Goal: Information Seeking & Learning: Learn about a topic

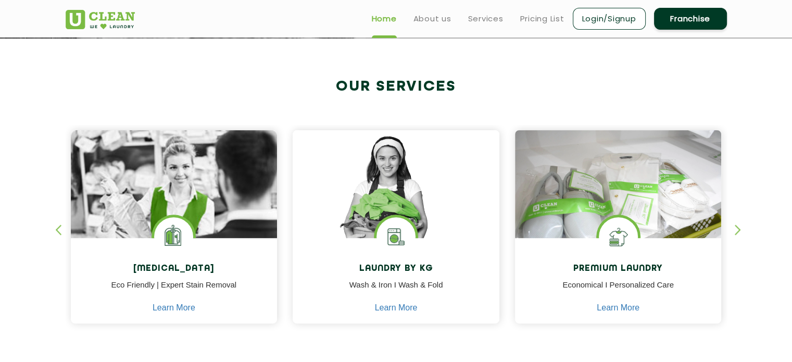
scroll to position [364, 0]
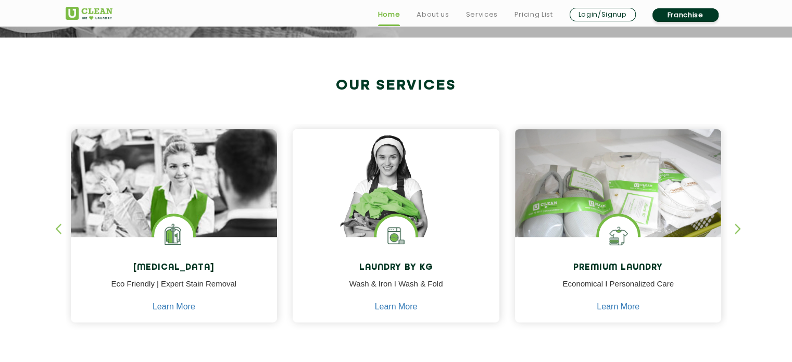
click at [287, 355] on section "Our Services Dry Cleaning Eco Friendly | Expert Stain Removal Learn More Dry Cl…" at bounding box center [396, 210] width 792 height 347
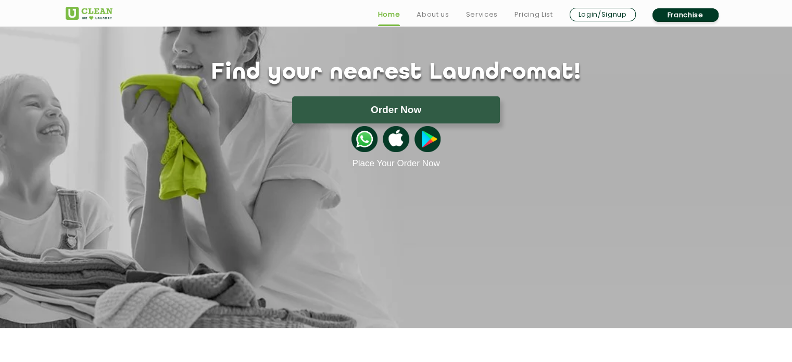
scroll to position [79, 0]
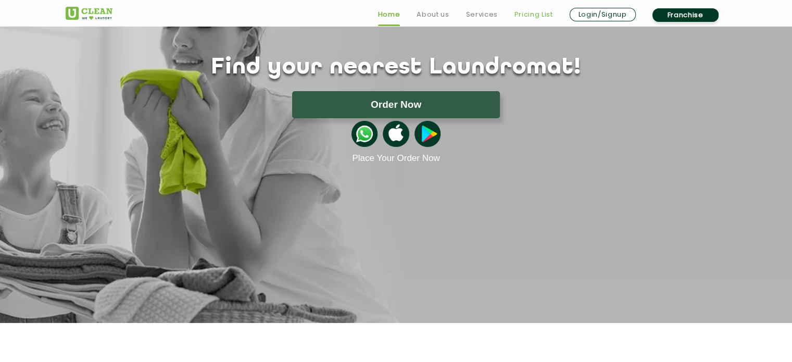
click at [532, 16] on link "Pricing List" at bounding box center [533, 14] width 39 height 12
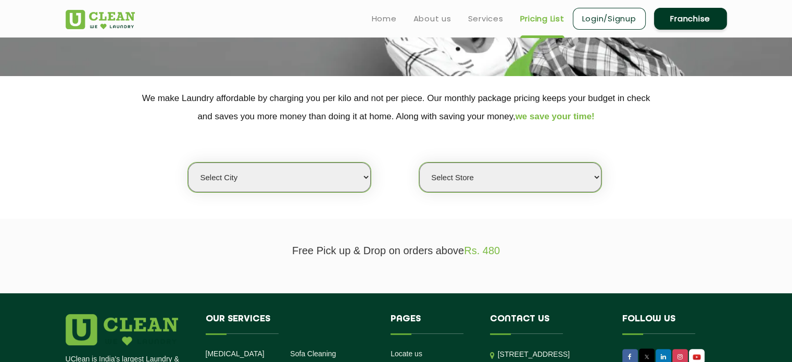
scroll to position [164, 0]
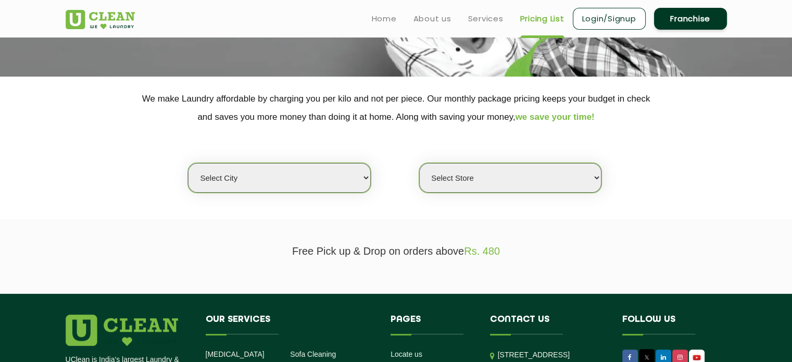
click at [475, 173] on select "Select Store" at bounding box center [510, 178] width 182 height 30
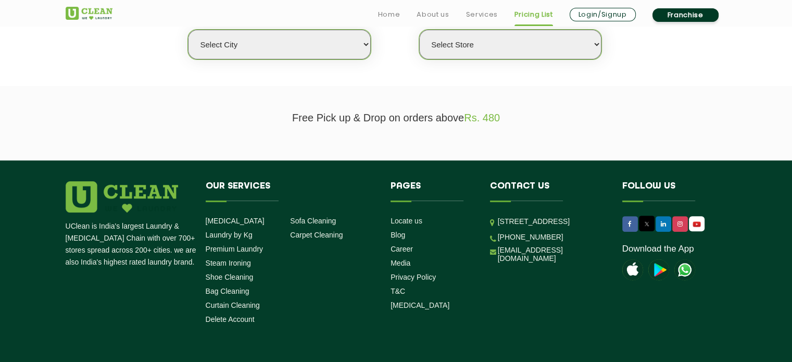
scroll to position [298, 0]
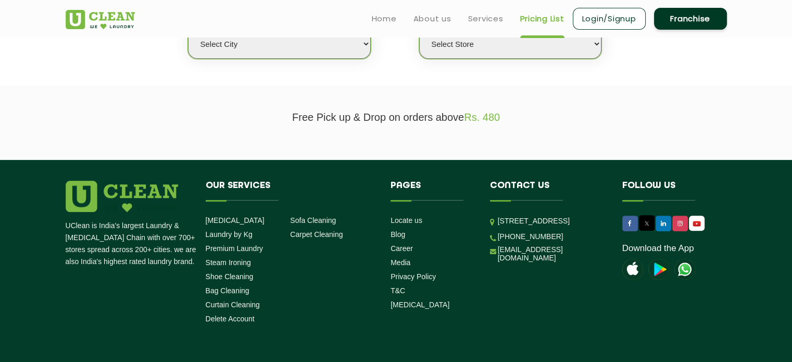
click at [259, 238] on li "Laundry by Kg" at bounding box center [244, 234] width 77 height 10
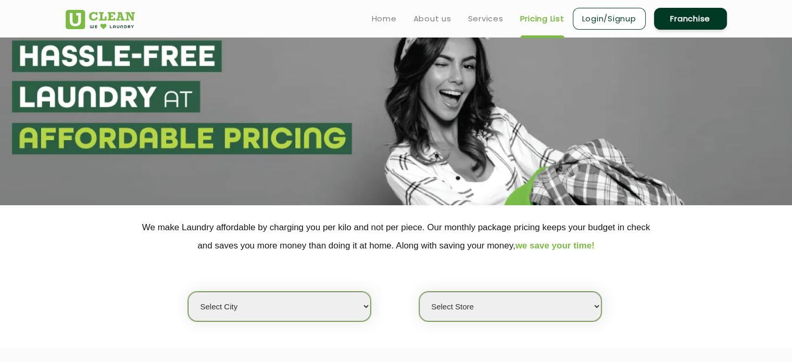
scroll to position [0, 0]
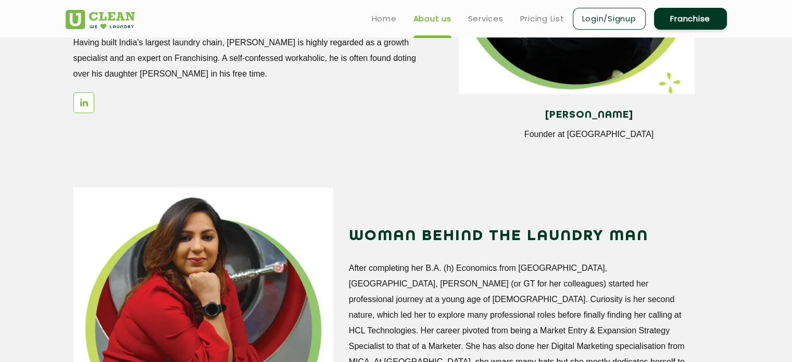
scroll to position [1077, 0]
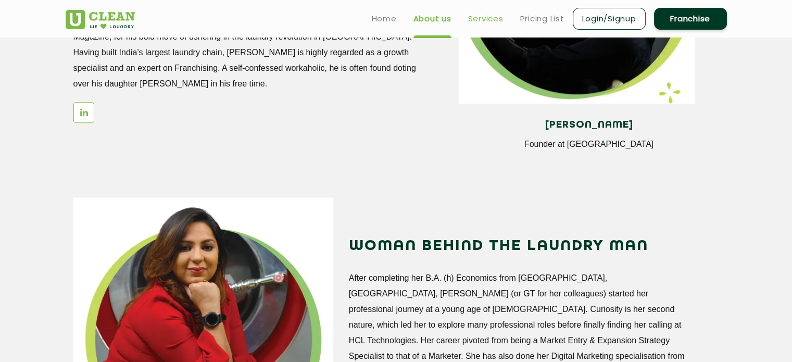
click at [484, 16] on link "Services" at bounding box center [485, 18] width 35 height 12
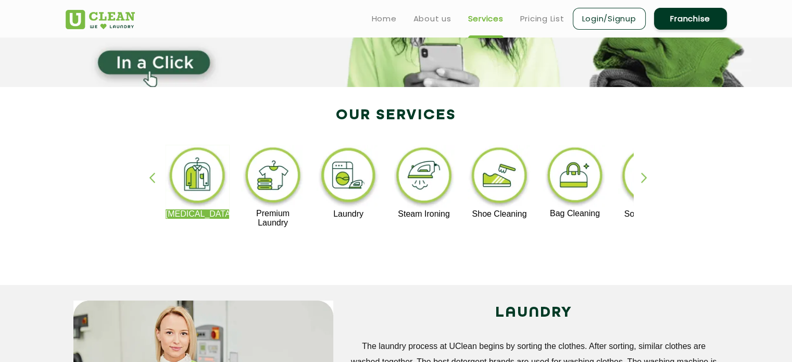
scroll to position [154, 0]
click at [643, 176] on div "button" at bounding box center [649, 186] width 16 height 29
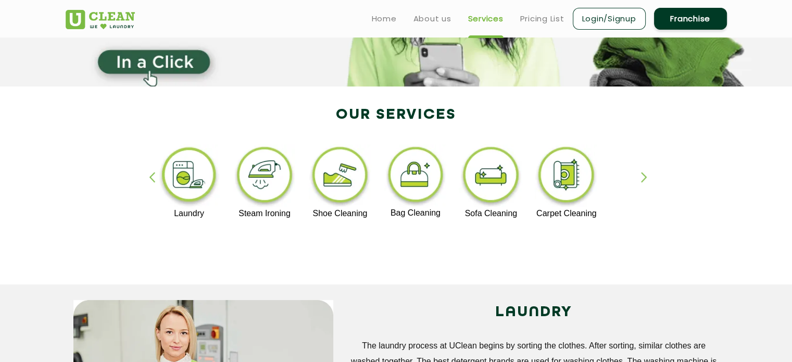
click at [643, 176] on div "button" at bounding box center [649, 186] width 16 height 29
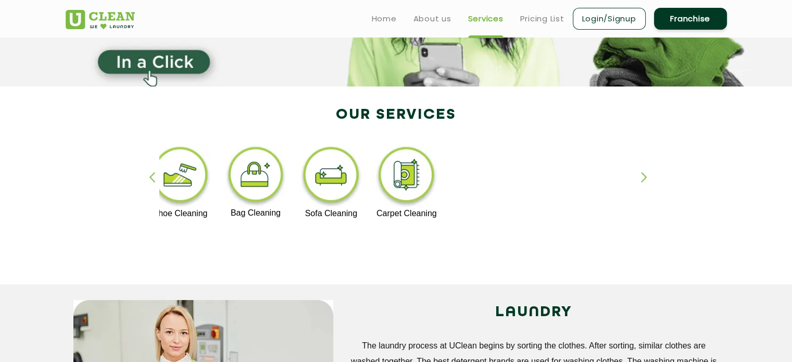
click at [643, 176] on div "button" at bounding box center [649, 186] width 16 height 29
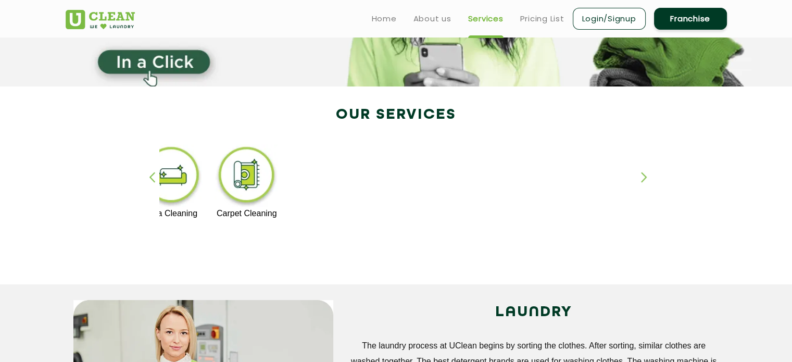
click at [643, 176] on div "button" at bounding box center [649, 186] width 16 height 29
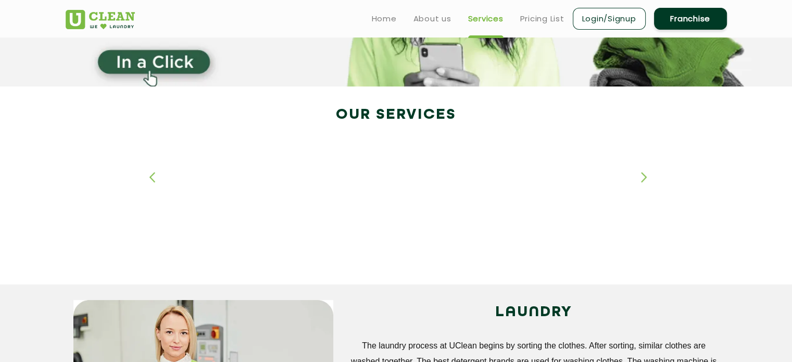
click at [643, 176] on div "button" at bounding box center [649, 186] width 16 height 29
click at [147, 175] on div "Dry Cleaning Premium Laundry Laundry Steam Ironing Shoe Cleaning Bag Cleaning S…" at bounding box center [396, 190] width 677 height 187
click at [154, 180] on div "button" at bounding box center [157, 186] width 16 height 29
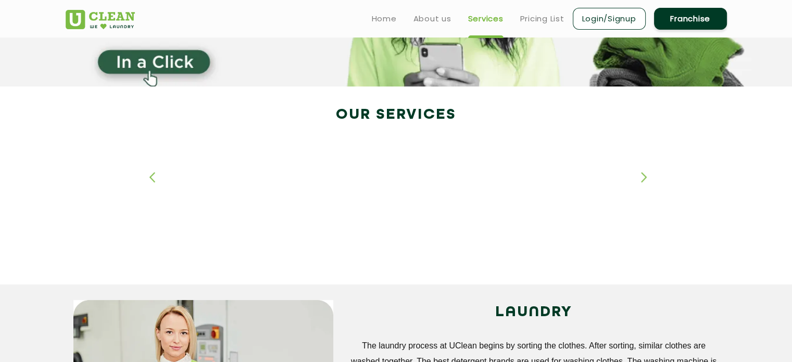
click at [154, 180] on div "button" at bounding box center [157, 186] width 16 height 29
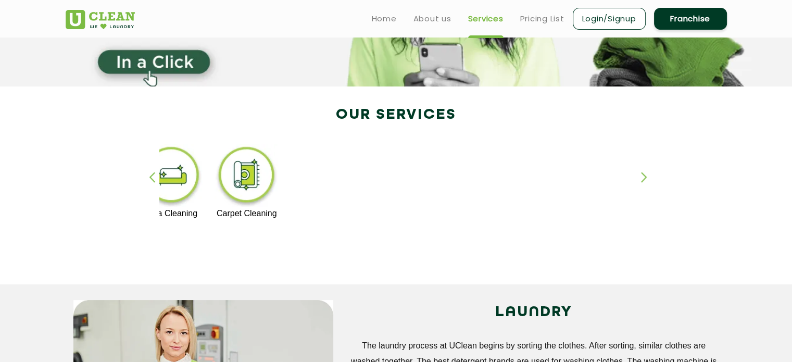
click at [154, 180] on div "button" at bounding box center [157, 186] width 16 height 29
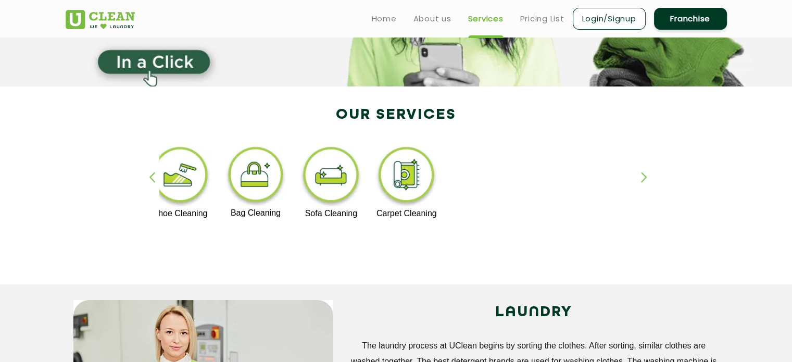
click at [154, 180] on div "button" at bounding box center [157, 186] width 16 height 29
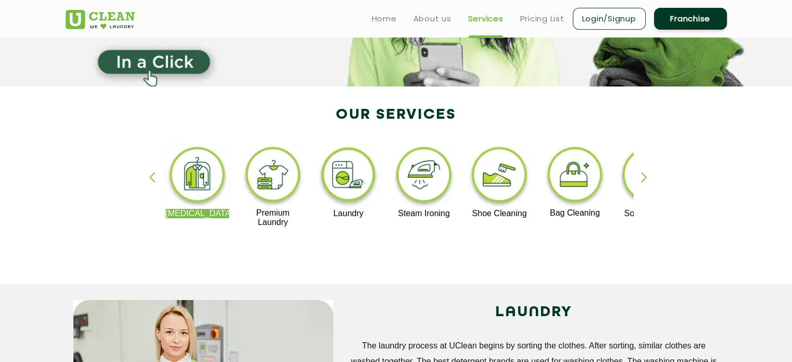
click at [154, 180] on div "button" at bounding box center [157, 186] width 16 height 29
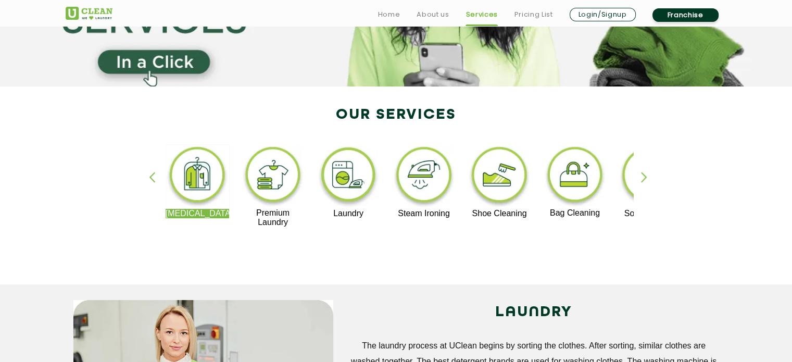
scroll to position [207, 0]
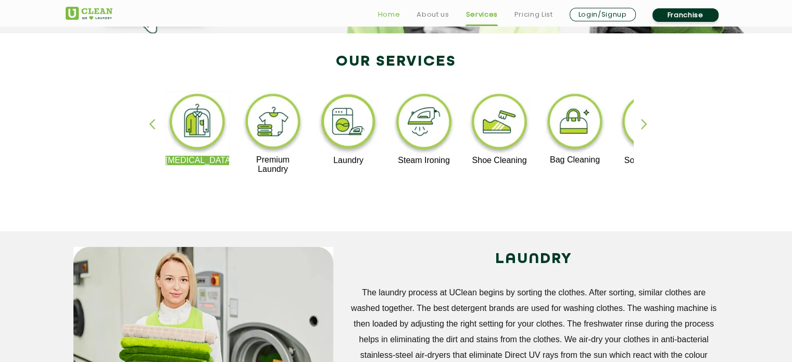
click at [394, 12] on link "Home" at bounding box center [389, 14] width 22 height 12
